Goal: Task Accomplishment & Management: Use online tool/utility

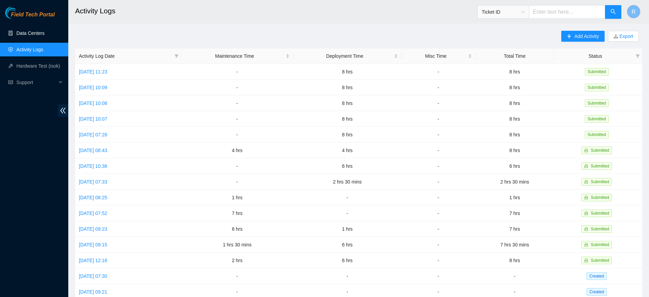
click at [37, 34] on link "Data Centers" at bounding box center [30, 32] width 28 height 5
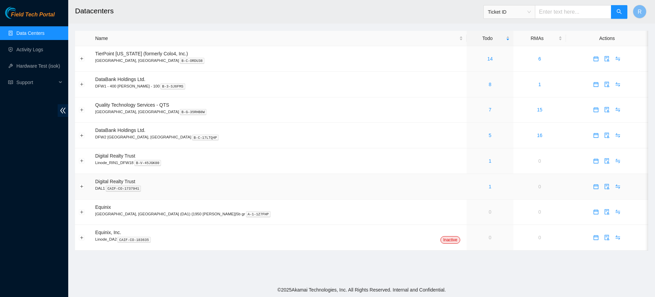
click at [471, 186] on div "1" at bounding box center [491, 187] width 40 height 8
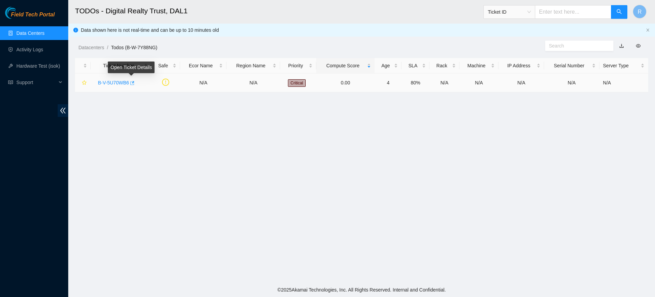
click at [132, 82] on icon "button" at bounding box center [132, 83] width 4 height 4
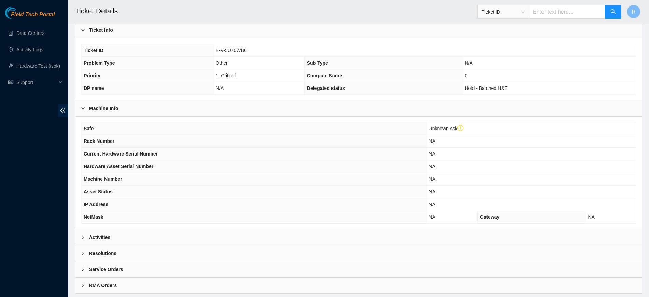
scroll to position [142, 0]
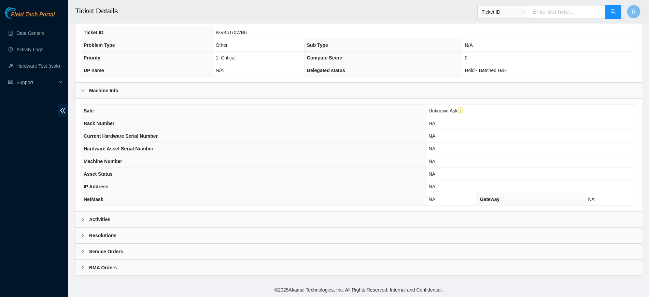
click at [232, 223] on div "Activities" at bounding box center [358, 219] width 566 height 16
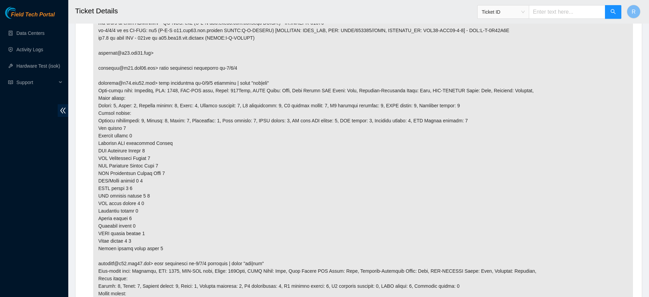
scroll to position [356, 0]
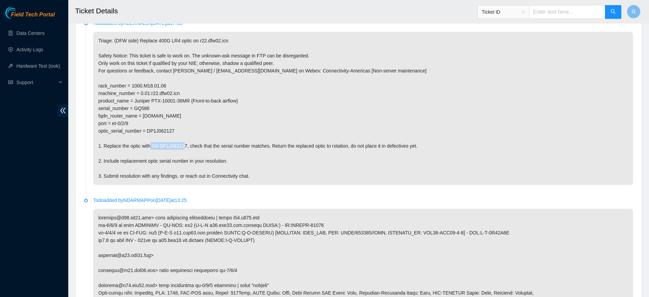
drag, startPoint x: 183, startPoint y: 144, endPoint x: 151, endPoint y: 144, distance: 31.7
click at [151, 144] on p "Triage: (DFW side) Replace 400G LR4 optic on r22.dfw02.icn Safety Notice: This …" at bounding box center [362, 108] width 539 height 153
copy p "SN DP1J062127"
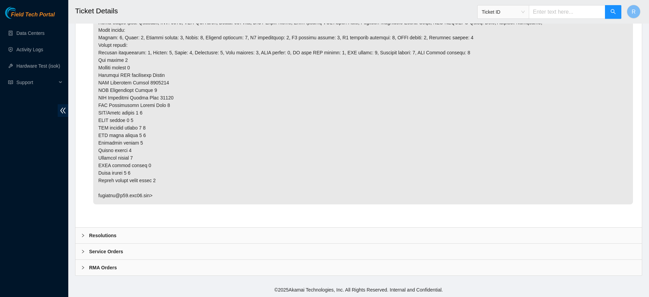
click at [136, 240] on div "Resolutions" at bounding box center [358, 235] width 566 height 16
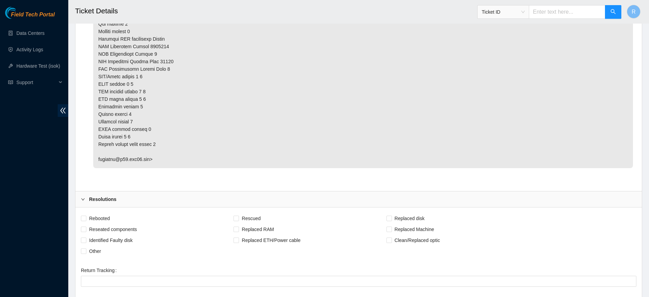
scroll to position [1328, 0]
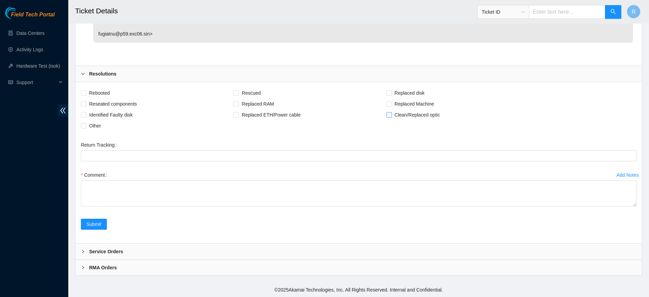
click at [395, 115] on span "Clean/Replaced optic" at bounding box center [417, 114] width 51 height 11
click at [391, 115] on input "Clean/Replaced optic" at bounding box center [388, 114] width 5 height 5
checkbox input "true"
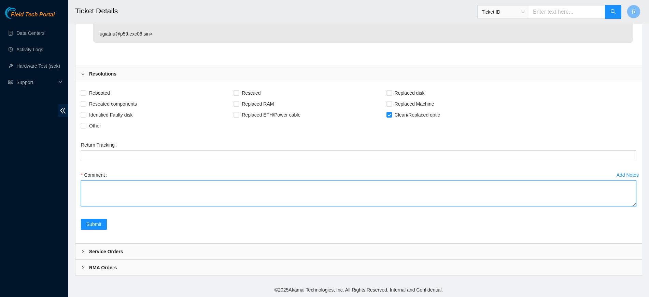
click at [139, 182] on textarea "Comment" at bounding box center [358, 193] width 555 height 26
paste textarea "SN DP1J062127"
type textarea "Replaced optic SN: DP1J062127 With new optic SN: S23CB00M8 Cleaned fiber ends."
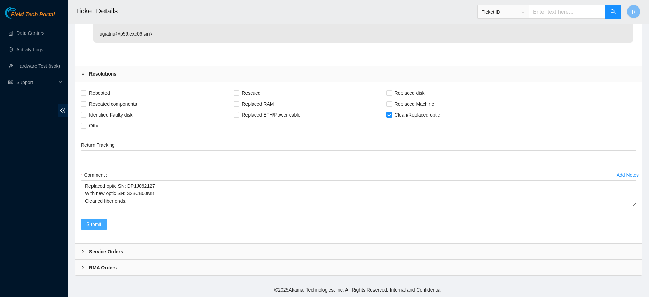
click at [96, 223] on span "Submit" at bounding box center [93, 224] width 15 height 8
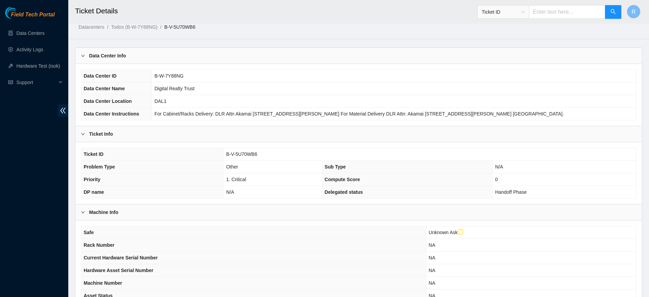
scroll to position [0, 0]
